Goal: Go to known website: Go to known website

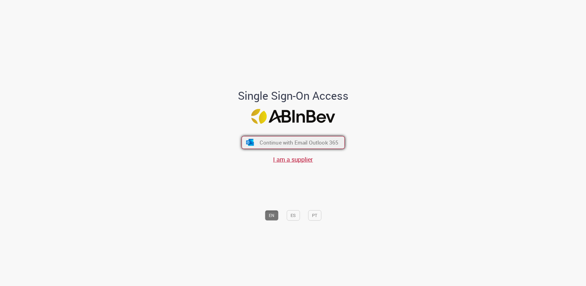
click at [275, 139] on span "Continue with Email Outlook 365" at bounding box center [299, 142] width 79 height 7
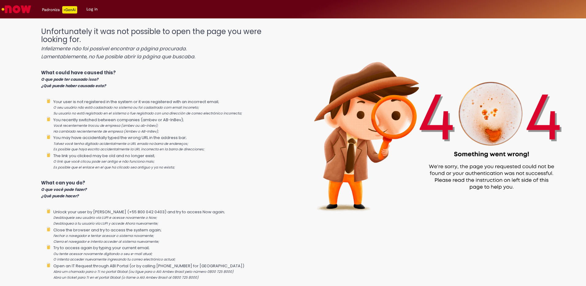
click at [91, 10] on link "Log in" at bounding box center [92, 9] width 20 height 18
click at [16, 11] on img "Go to homepage" at bounding box center [17, 9] width 32 height 12
